Goal: Information Seeking & Learning: Learn about a topic

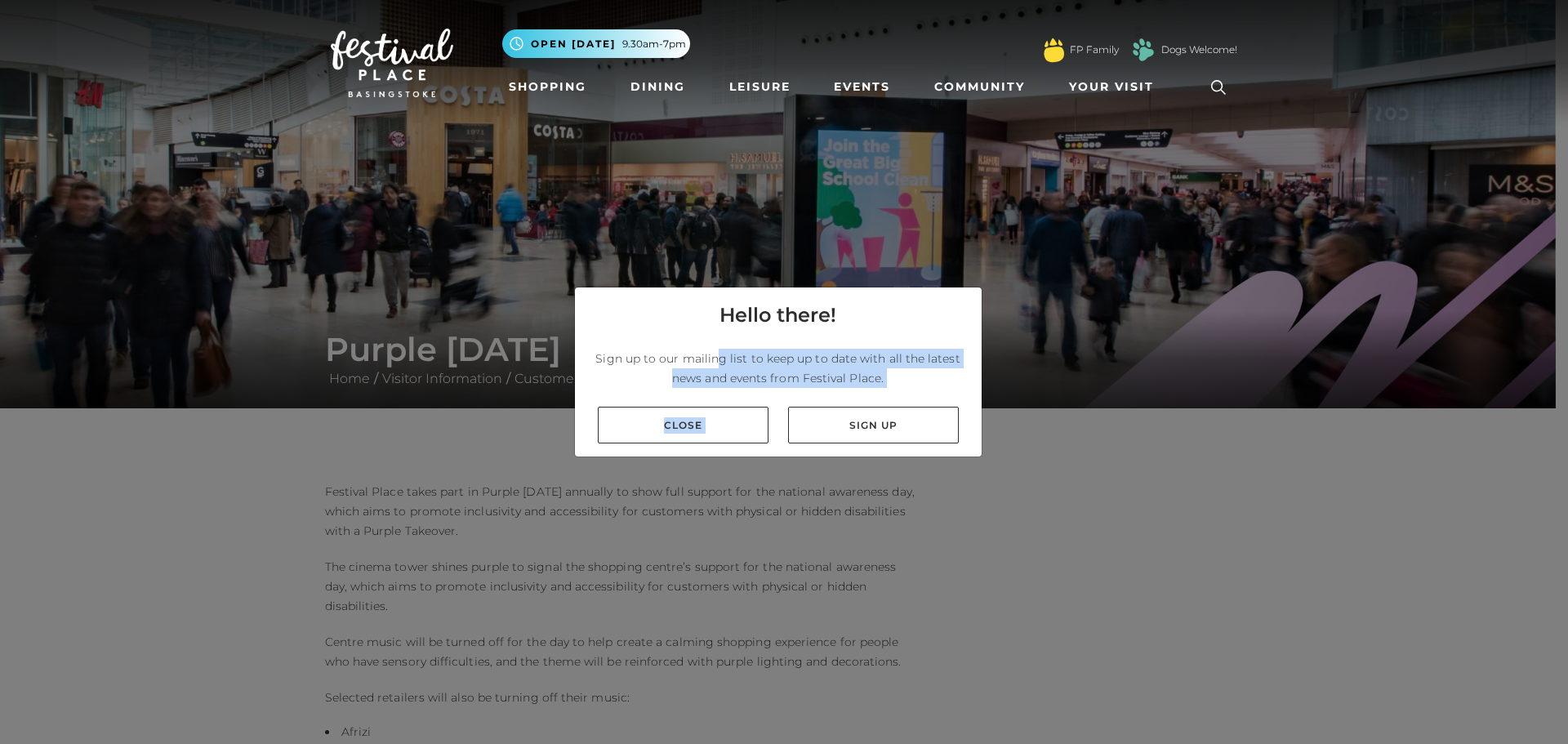
drag, startPoint x: 833, startPoint y: 406, endPoint x: 719, endPoint y: 374, distance: 118.4
click at [721, 369] on div "Hello there! Sign up to our mailing list to keep up to date with all the latest…" at bounding box center [778, 371] width 408 height 171
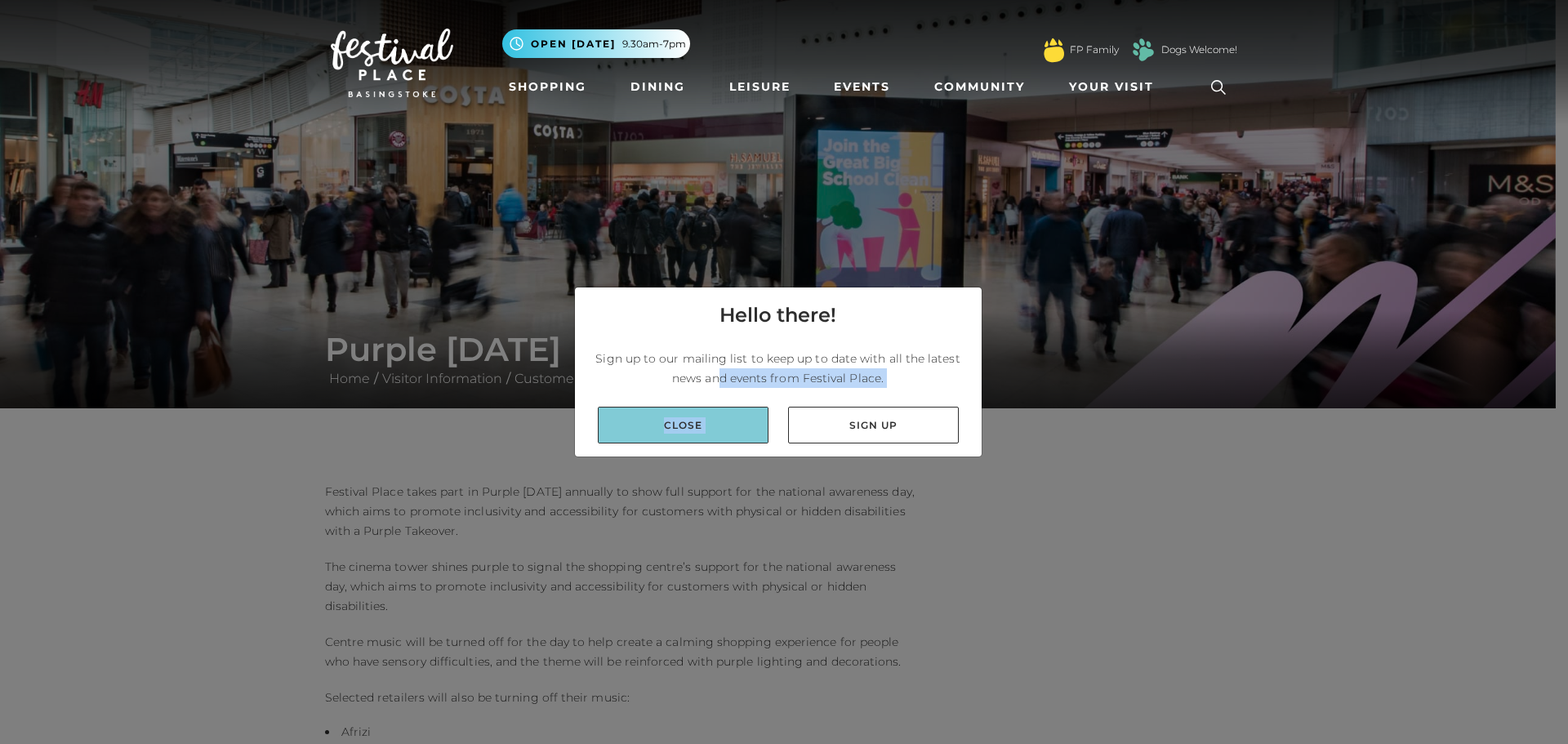
click at [715, 413] on link "Close" at bounding box center [682, 425] width 171 height 37
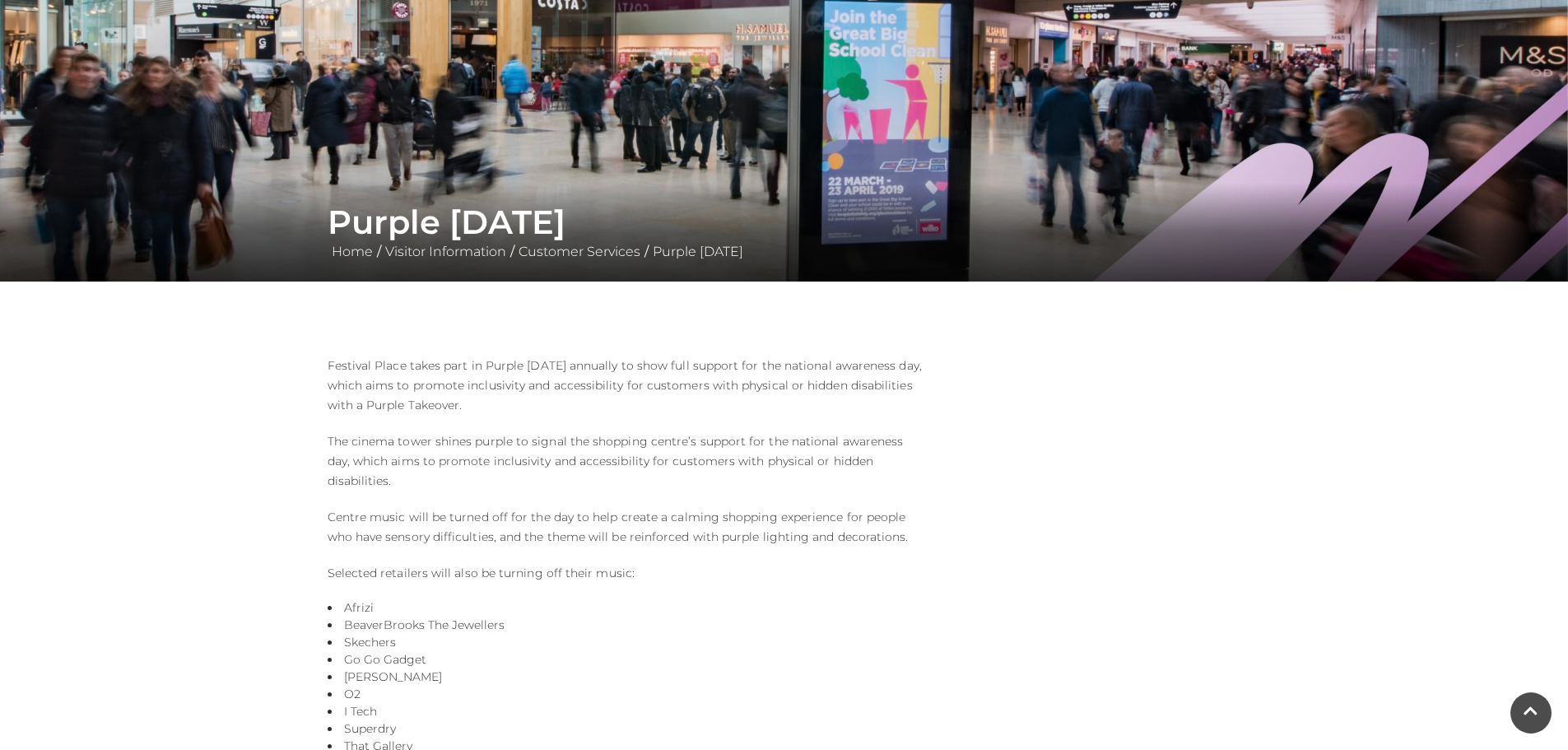
scroll to position [82, 0]
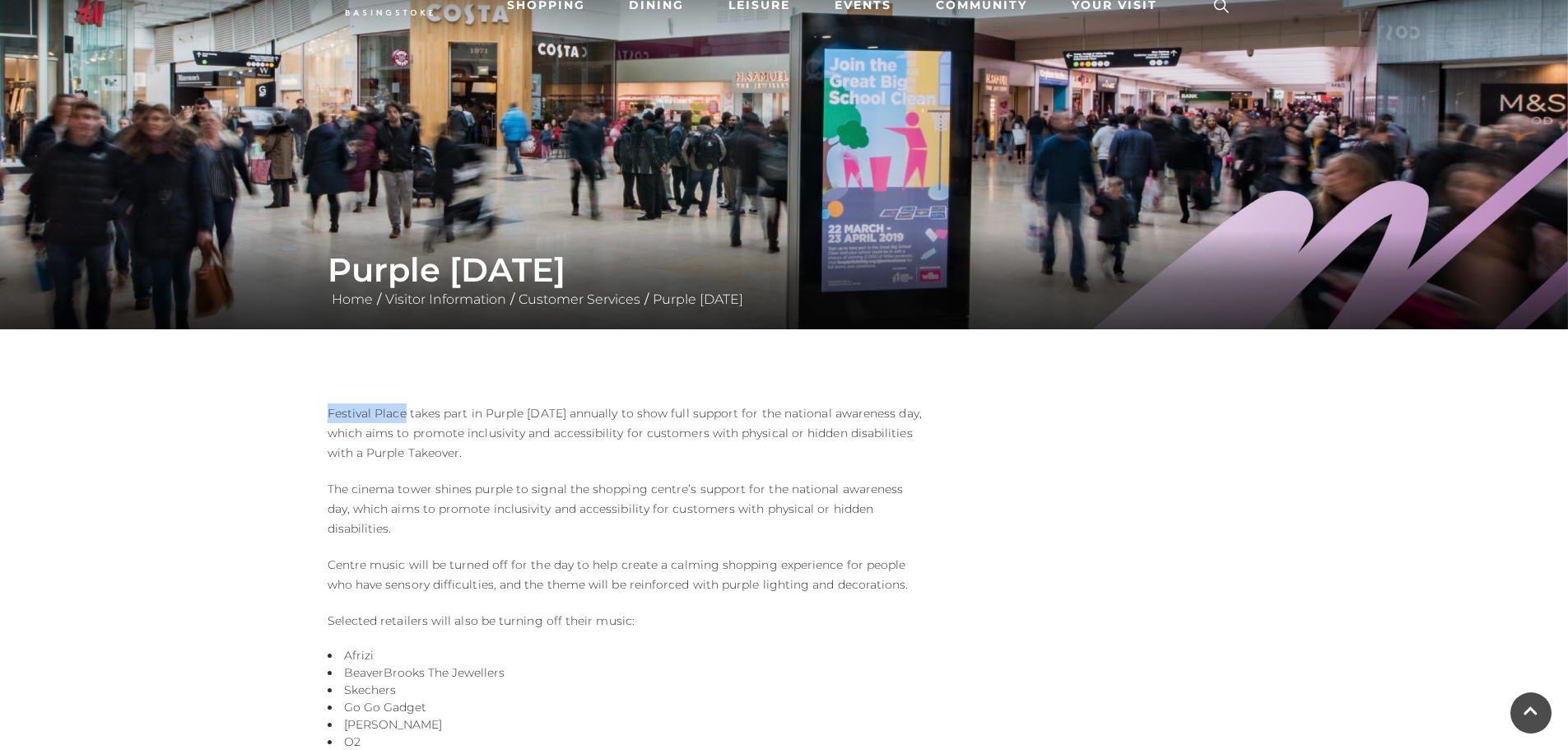
drag, startPoint x: 327, startPoint y: 412, endPoint x: 404, endPoint y: 418, distance: 77.2
click at [404, 418] on p "Festival Place takes part in Purple [DATE] annually to show full support for th…" at bounding box center [628, 433] width 600 height 60
copy p "Festival Place"
click at [252, 355] on main "Purple Tuesday Home / Visitor Information / Customer Services / Purple Tuesday …" at bounding box center [784, 523] width 1568 height 1211
drag, startPoint x: 329, startPoint y: 415, endPoint x: 332, endPoint y: 310, distance: 105.0
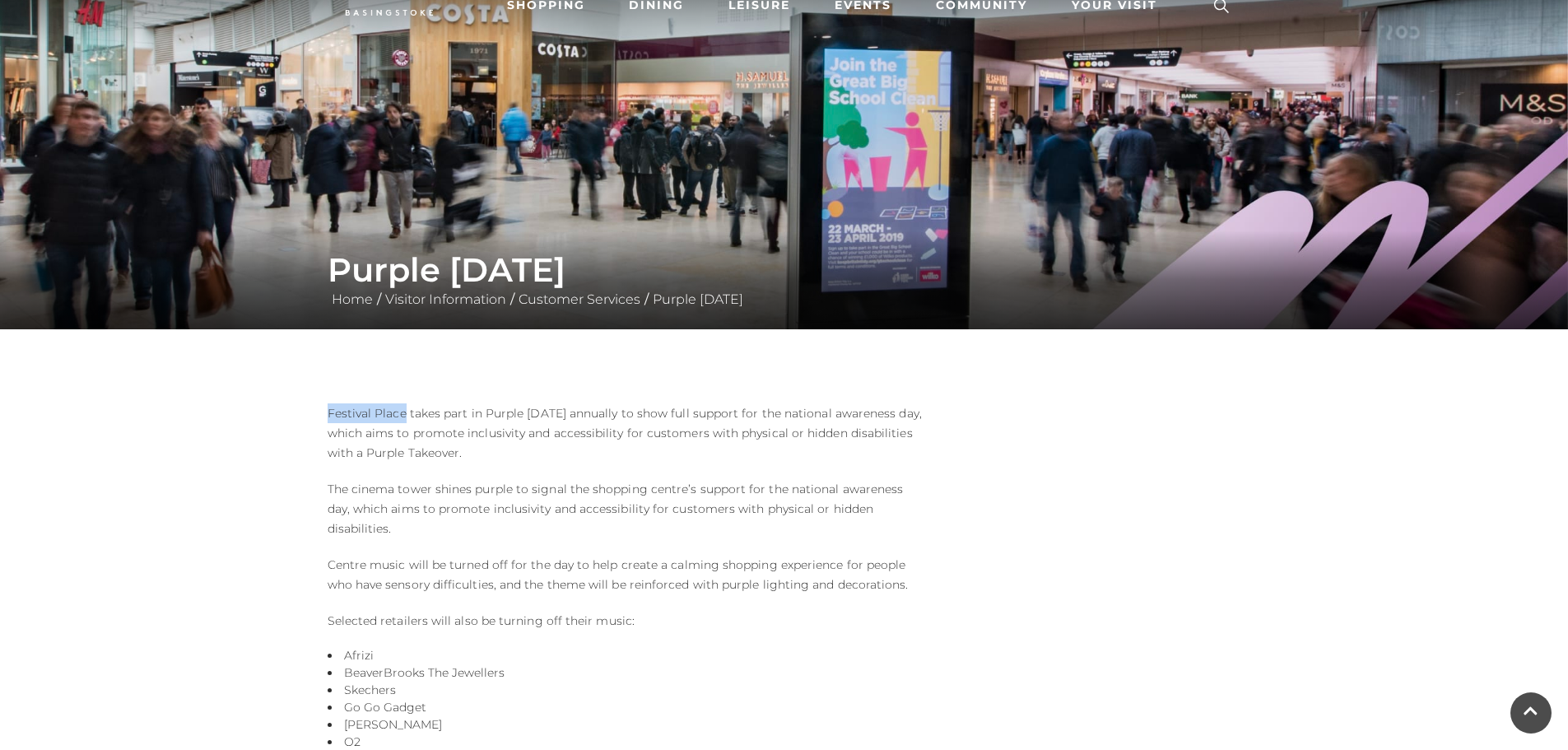
click at [401, 414] on p "Festival Place takes part in Purple [DATE] annually to show full support for th…" at bounding box center [628, 433] width 600 height 60
copy p "Festival Plac"
click at [72, 86] on img at bounding box center [784, 124] width 1568 height 412
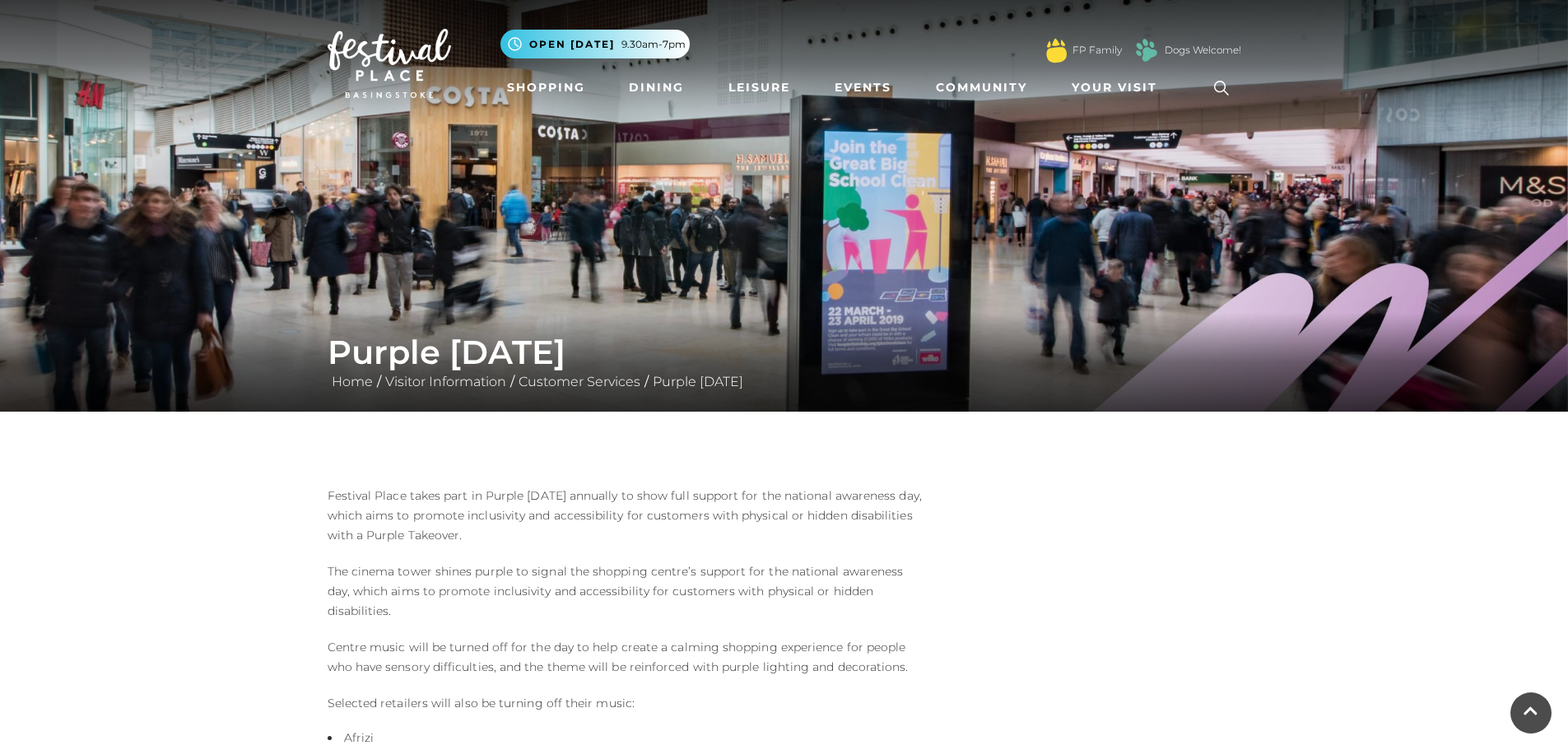
scroll to position [82, 0]
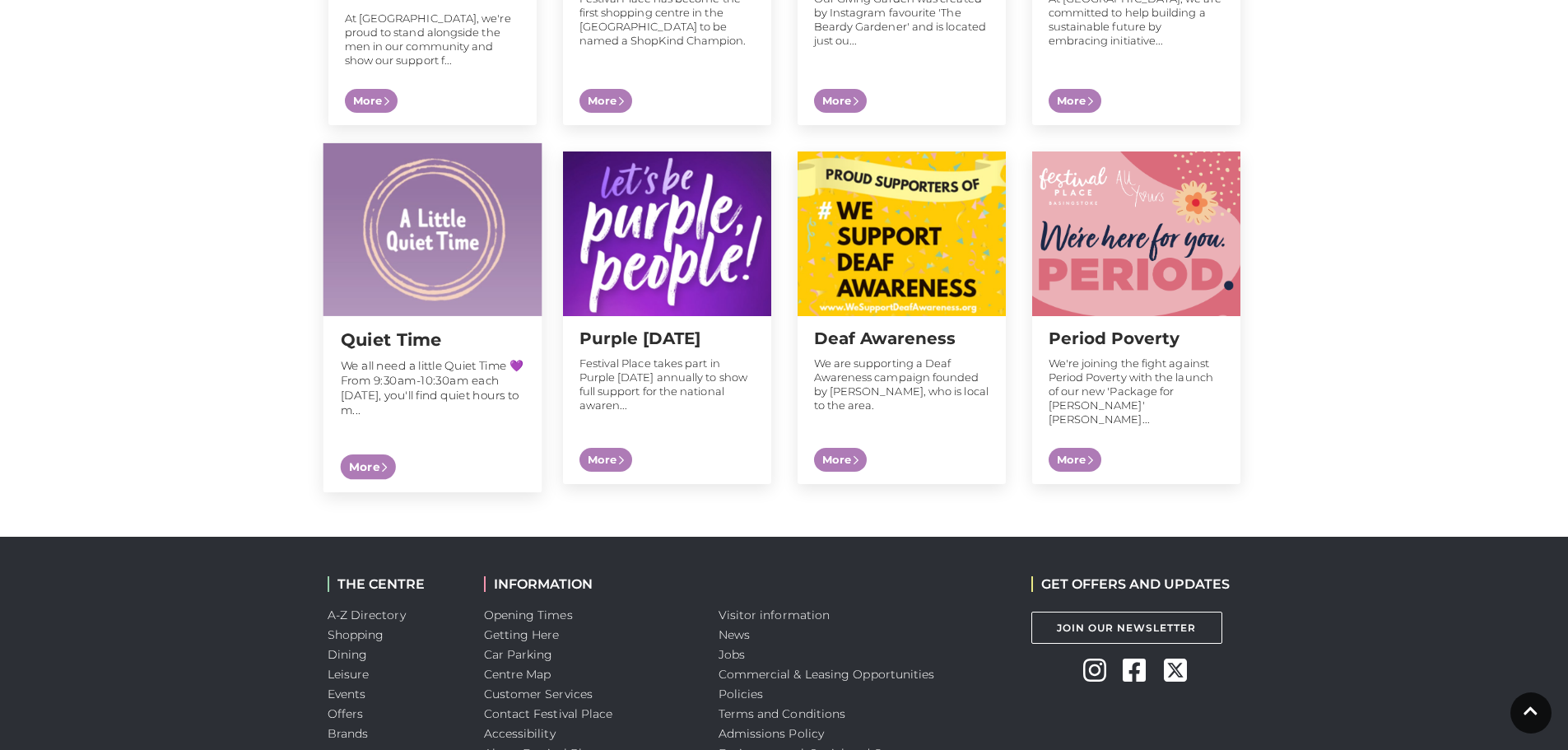
scroll to position [1728, 0]
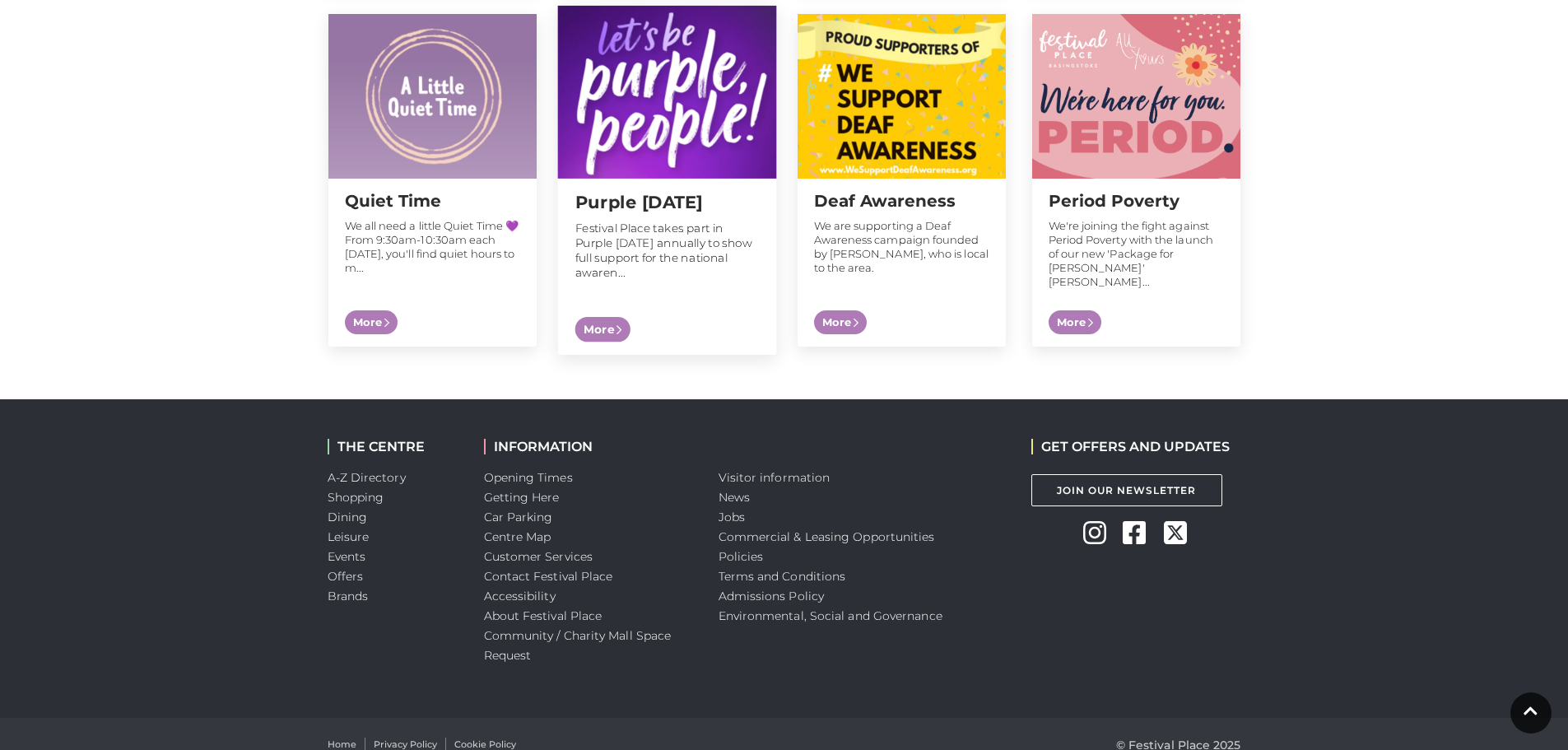
click at [617, 316] on span "More" at bounding box center [602, 329] width 55 height 26
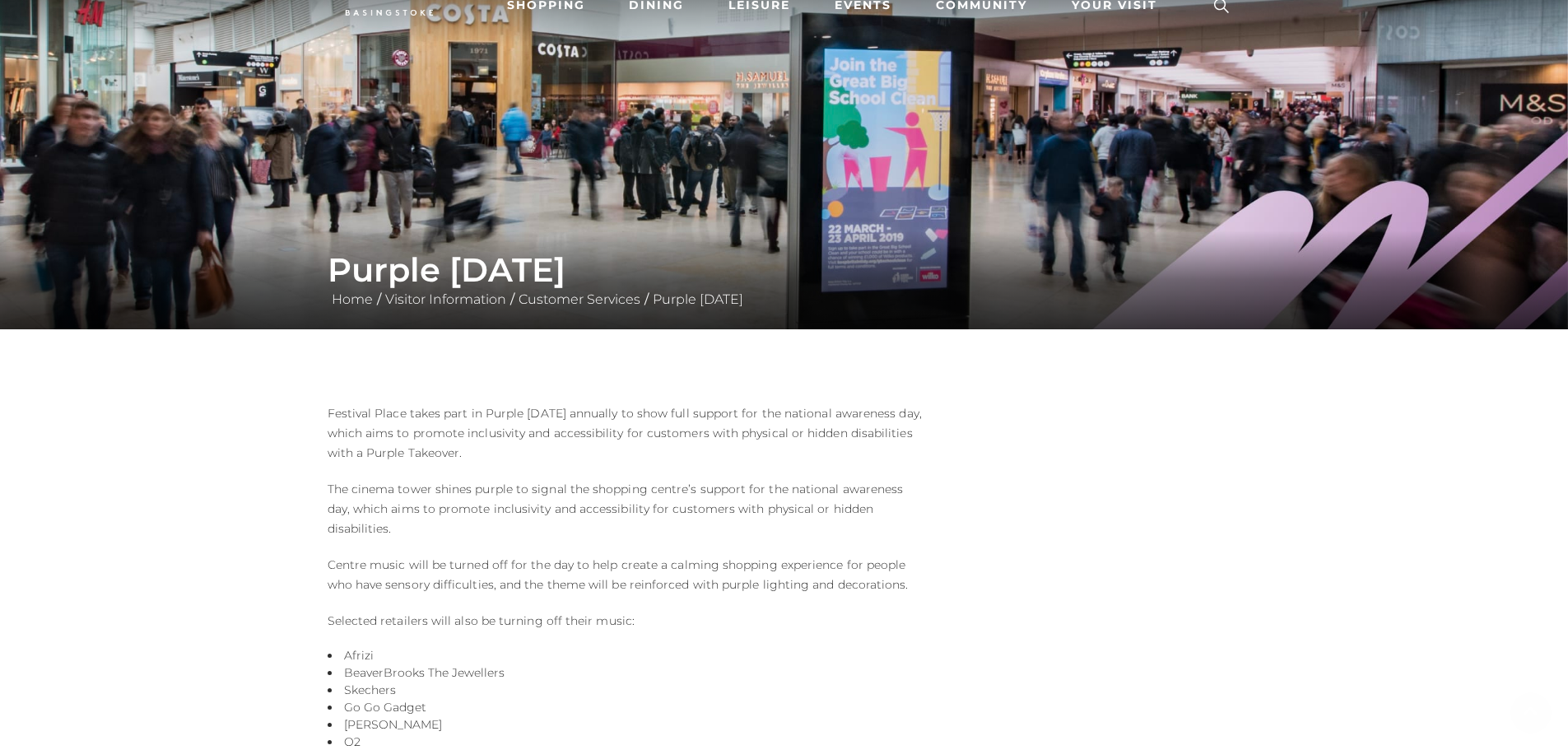
scroll to position [493, 0]
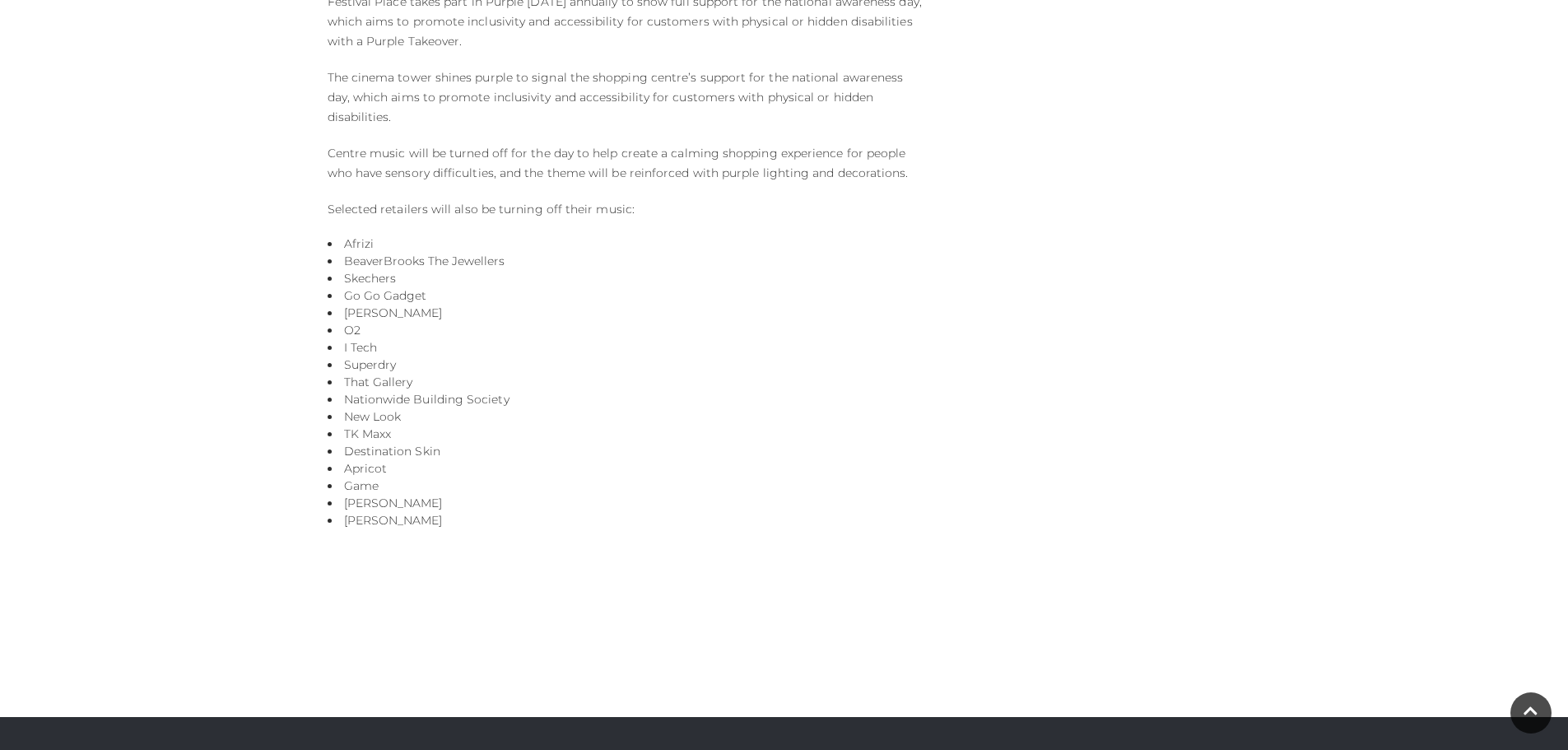
click at [233, 319] on main "Purple Tuesday Home / Visitor Information / Customer Services / Purple Tuesday …" at bounding box center [784, 111] width 1568 height 1211
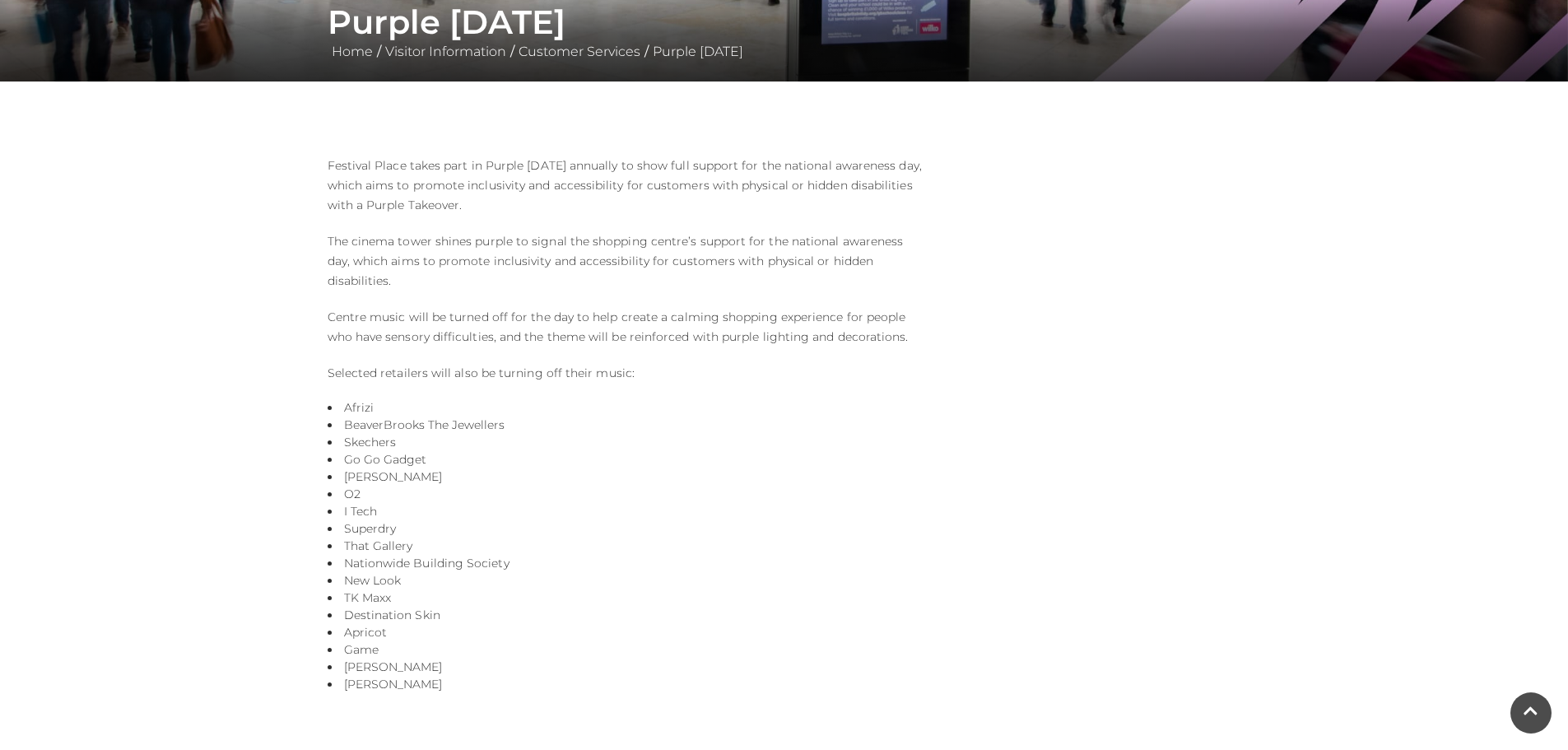
scroll to position [330, 0]
